Goal: Task Accomplishment & Management: Use online tool/utility

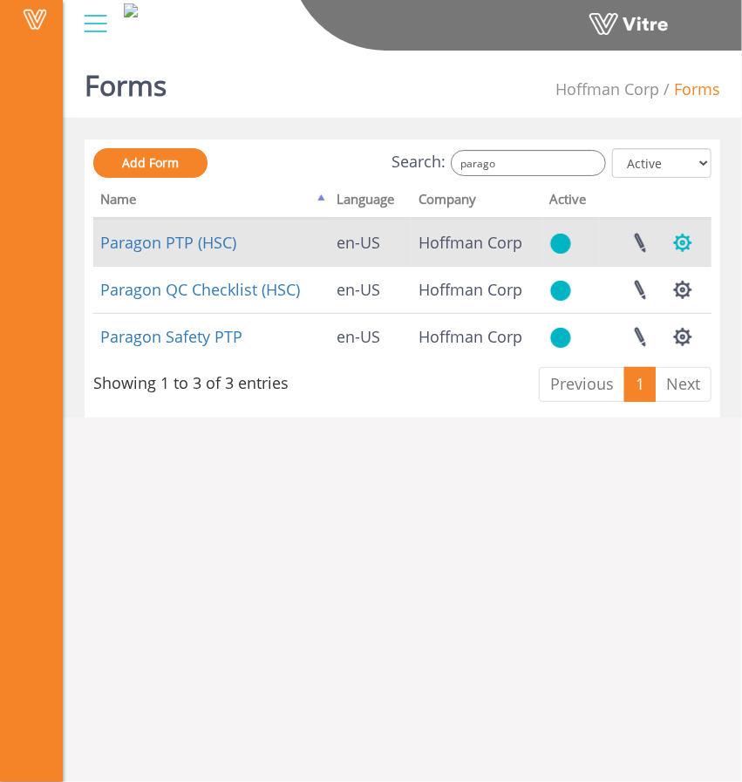
click at [682, 236] on button "button" at bounding box center [683, 243] width 44 height 46
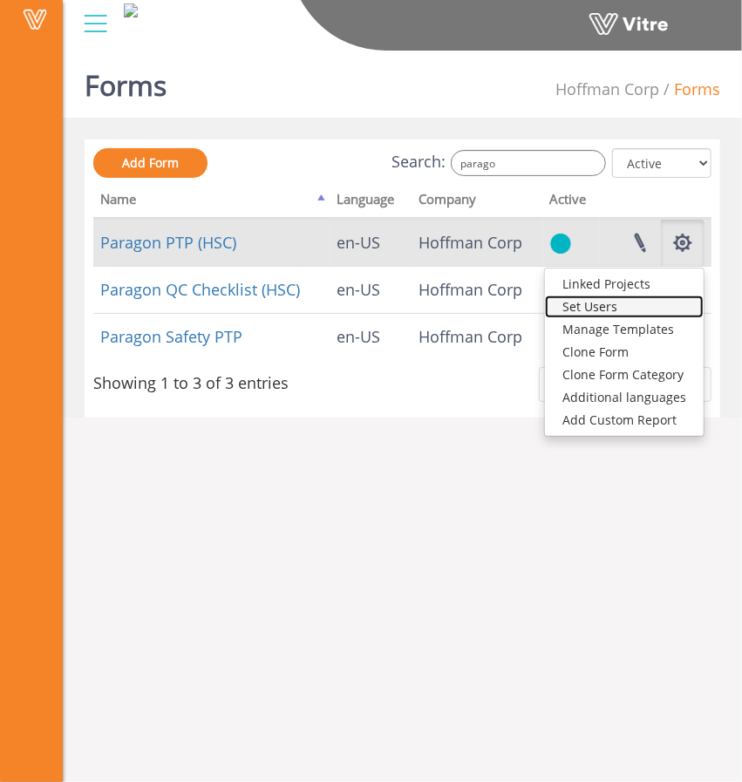
click at [621, 309] on link "Set Users" at bounding box center [624, 306] width 159 height 23
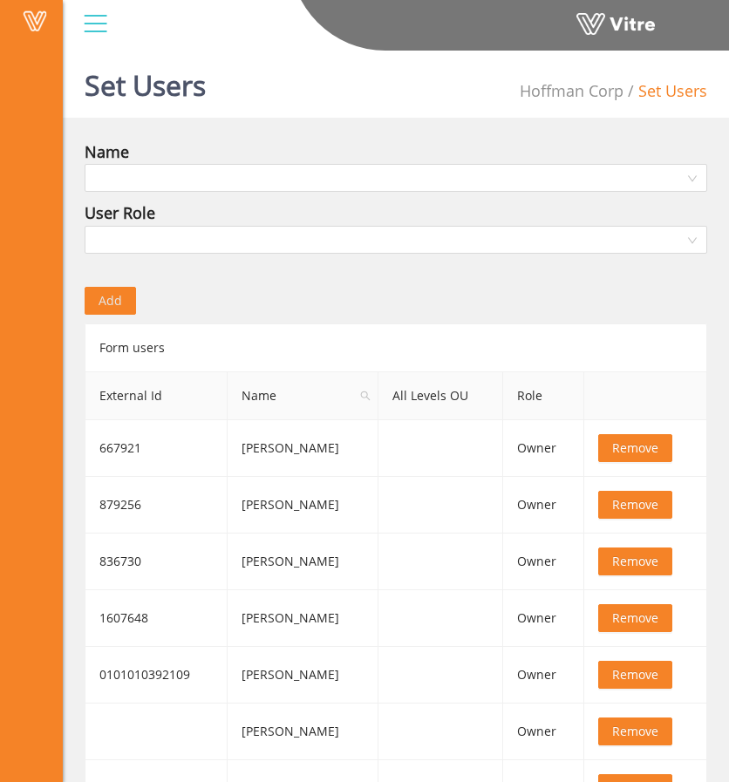
scroll to position [87, 0]
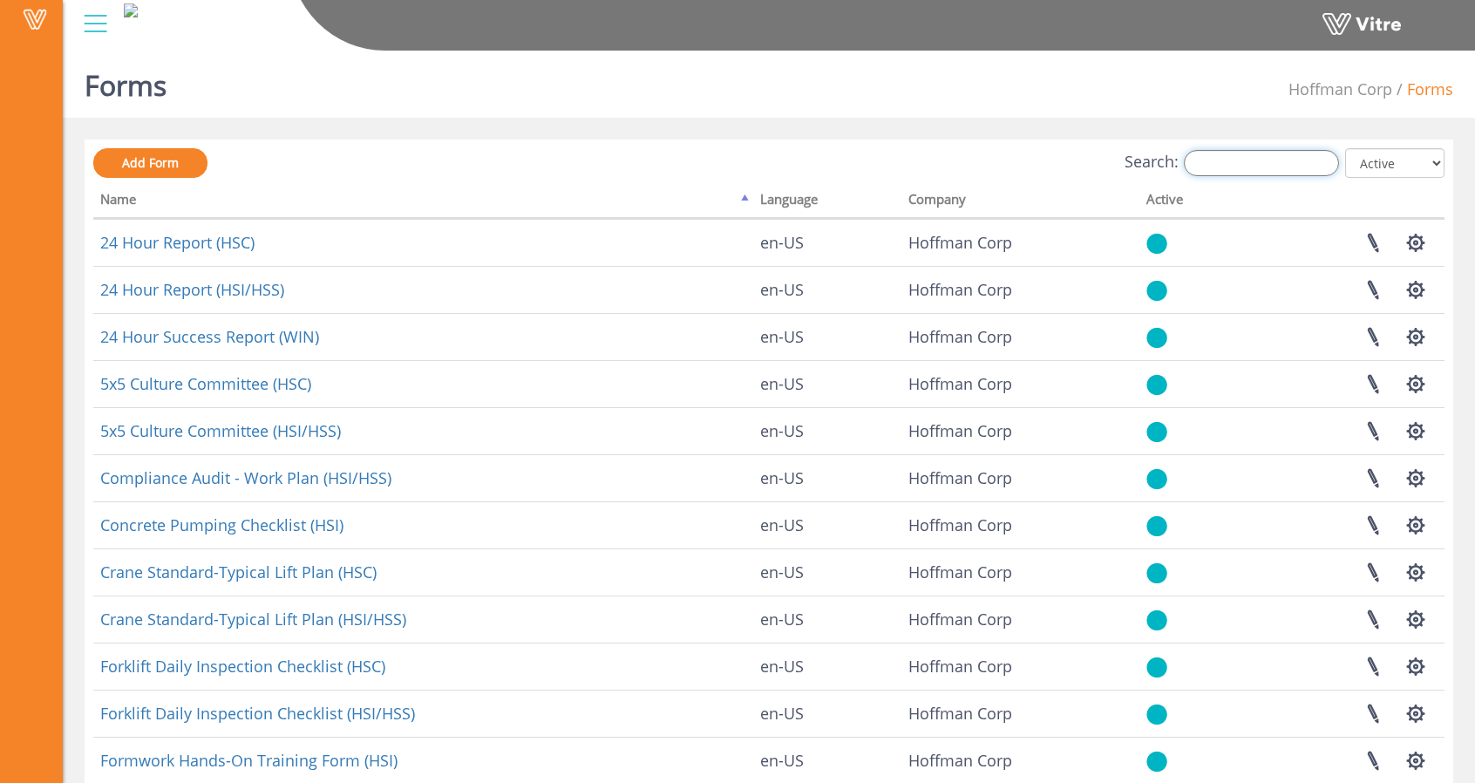
click at [1267, 165] on input "Search:" at bounding box center [1261, 163] width 155 height 26
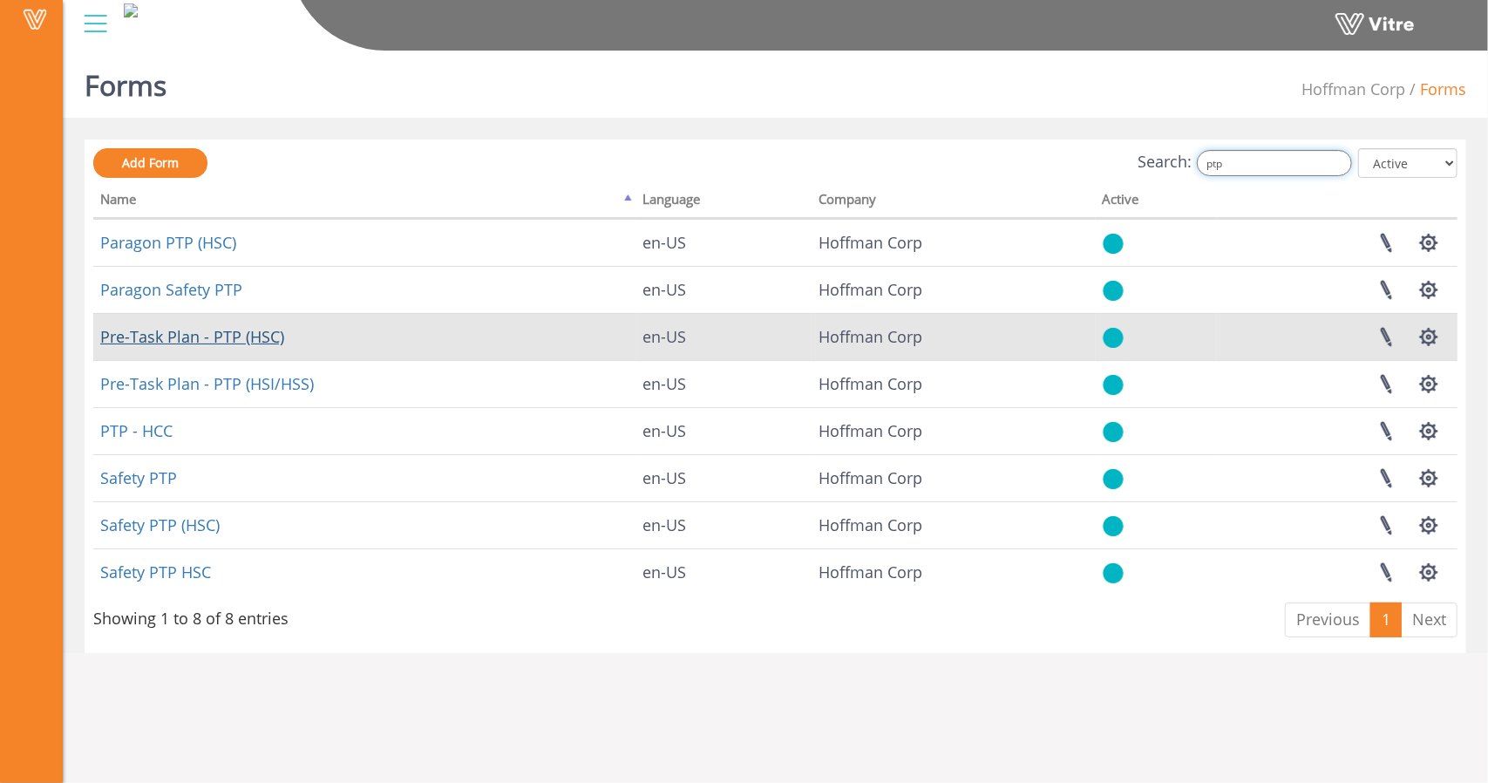
type input "ptp"
click at [263, 336] on link "Pre-Task Plan - PTP (HSC)" at bounding box center [192, 336] width 184 height 21
